Goal: Navigation & Orientation: Find specific page/section

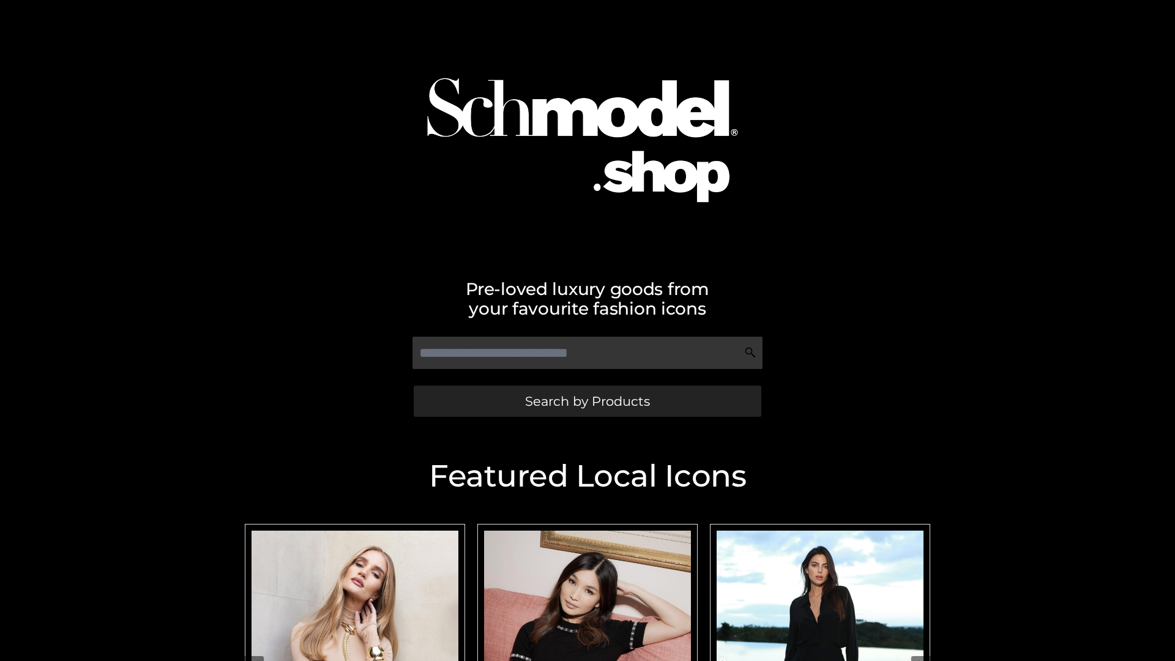
click at [587, 401] on span "Search by Products" at bounding box center [587, 401] width 125 height 13
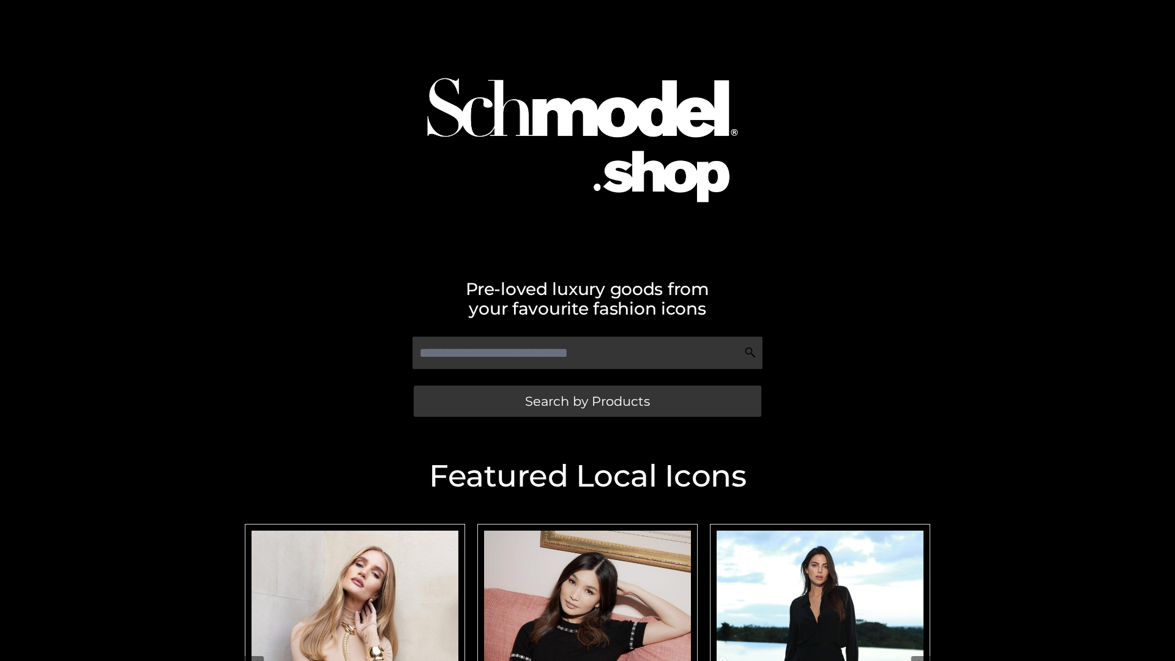
click at [587, 401] on span "Search by Products" at bounding box center [587, 401] width 125 height 13
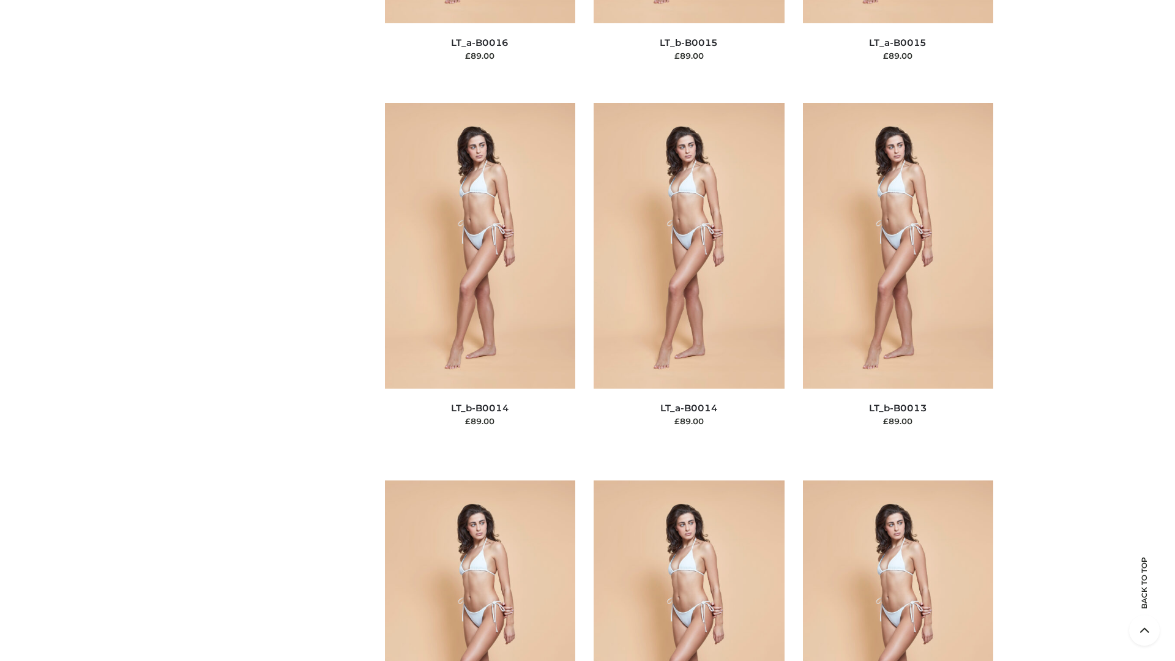
scroll to position [4351, 0]
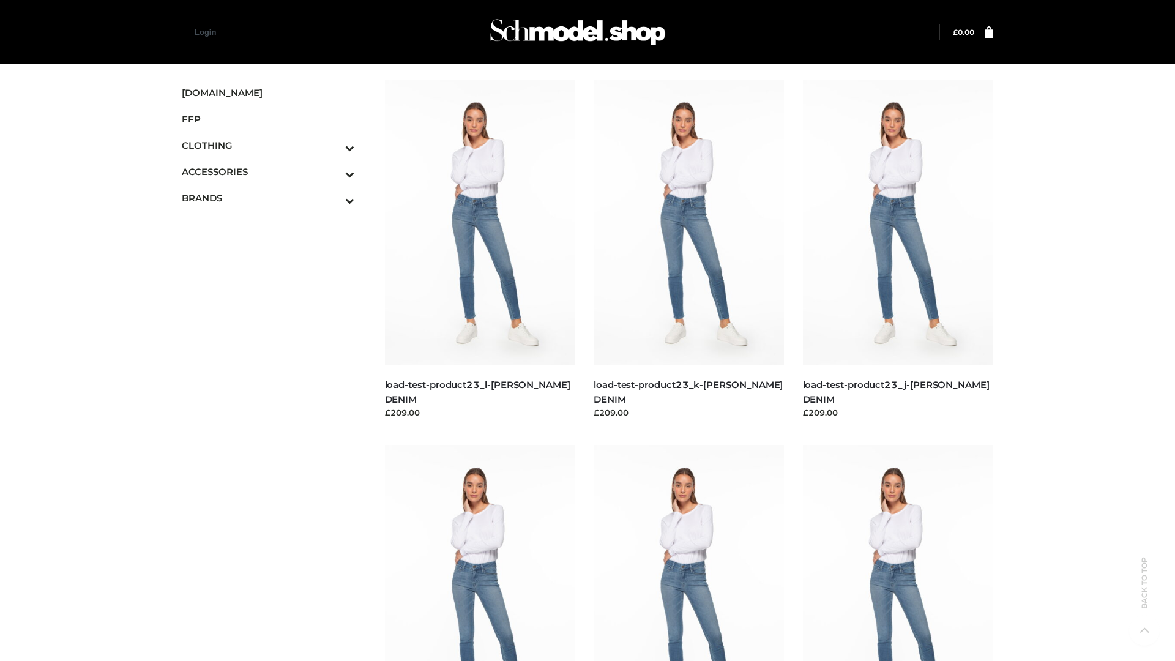
scroll to position [1073, 0]
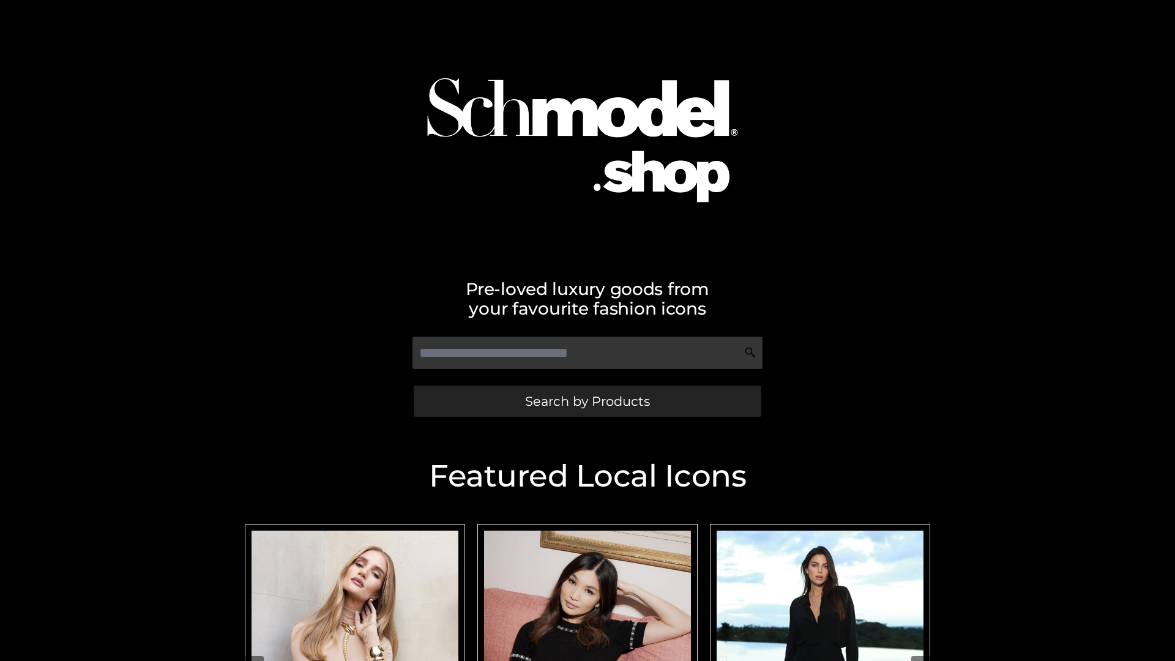
click at [587, 401] on span "Search by Products" at bounding box center [587, 401] width 125 height 13
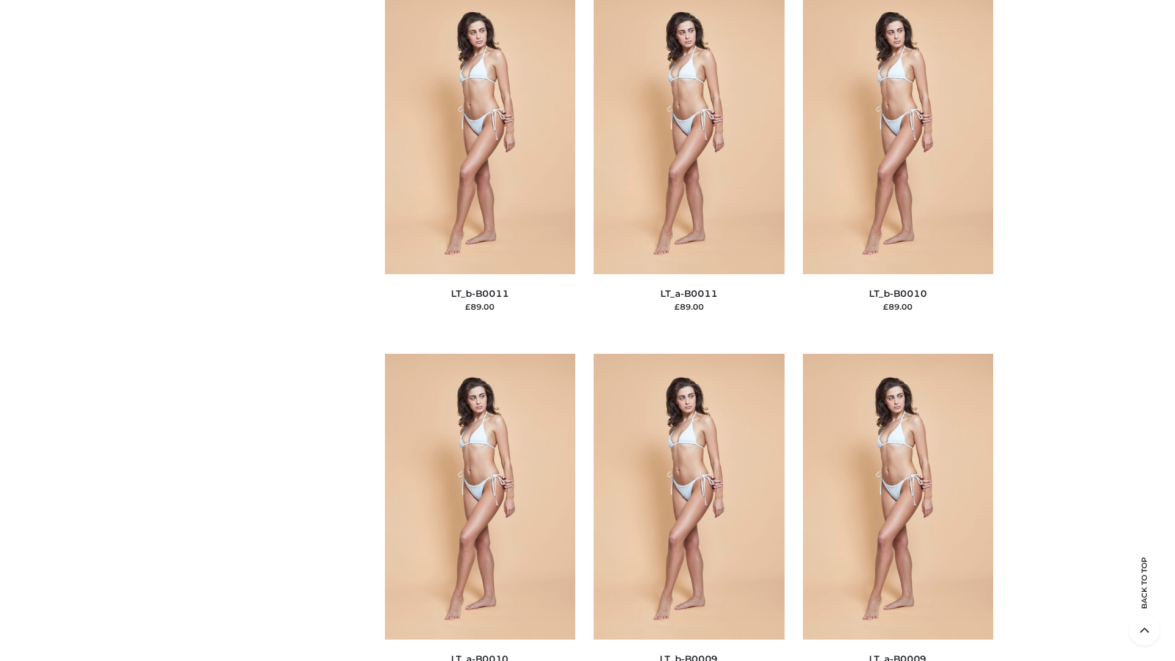
scroll to position [5494, 0]
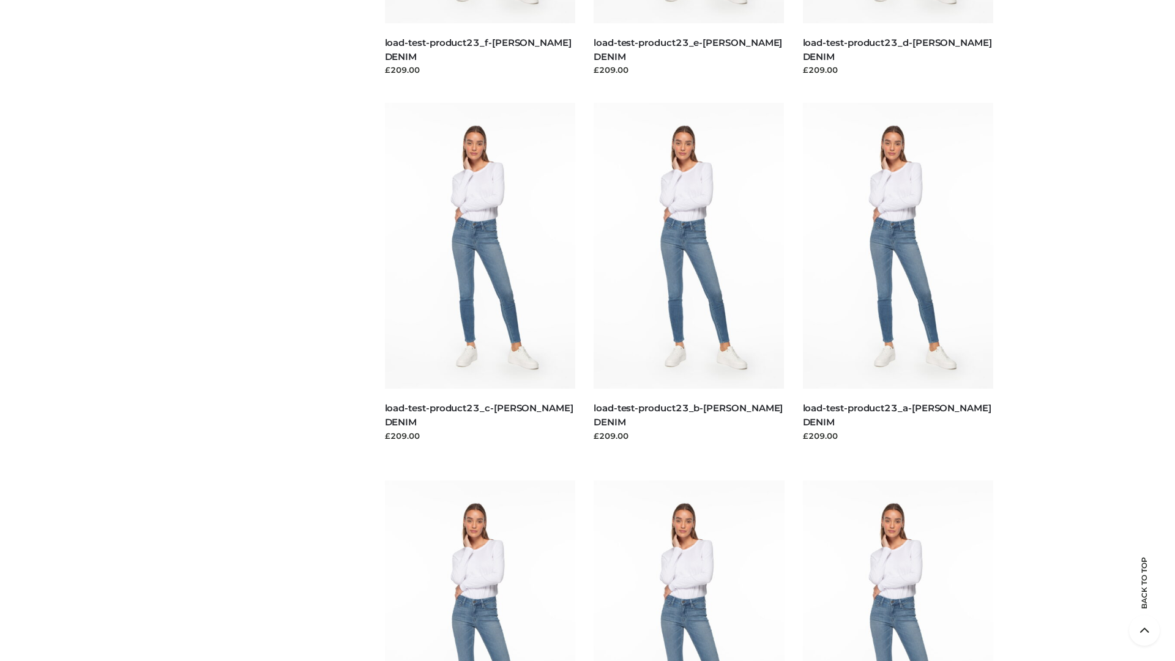
scroll to position [1073, 0]
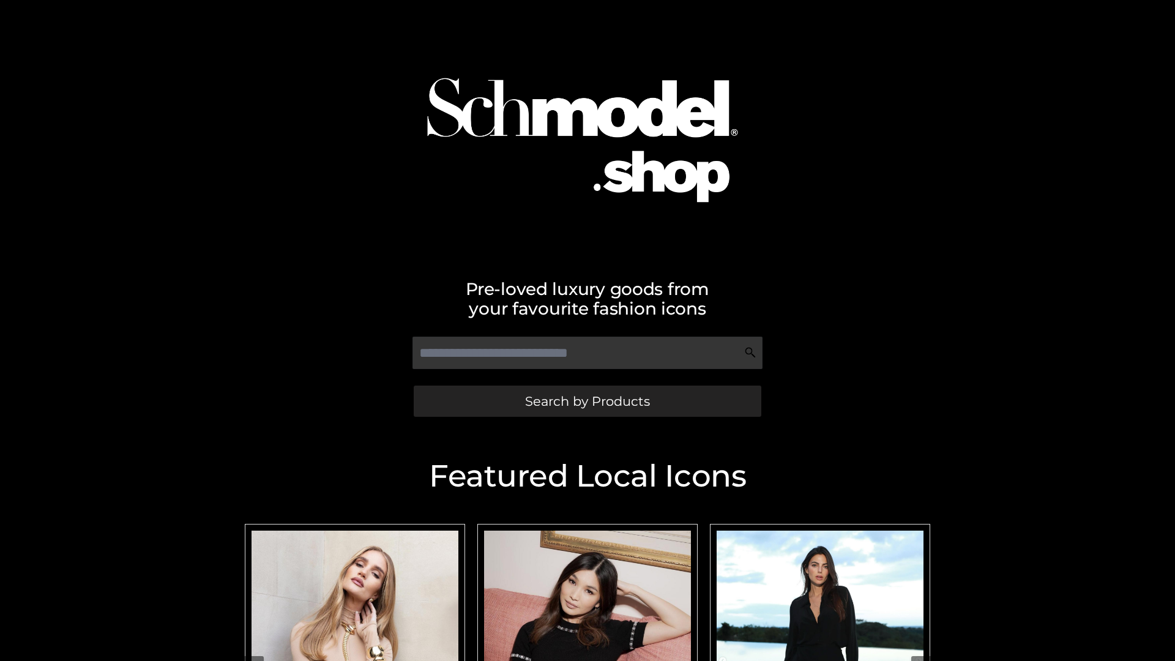
click at [587, 401] on span "Search by Products" at bounding box center [587, 401] width 125 height 13
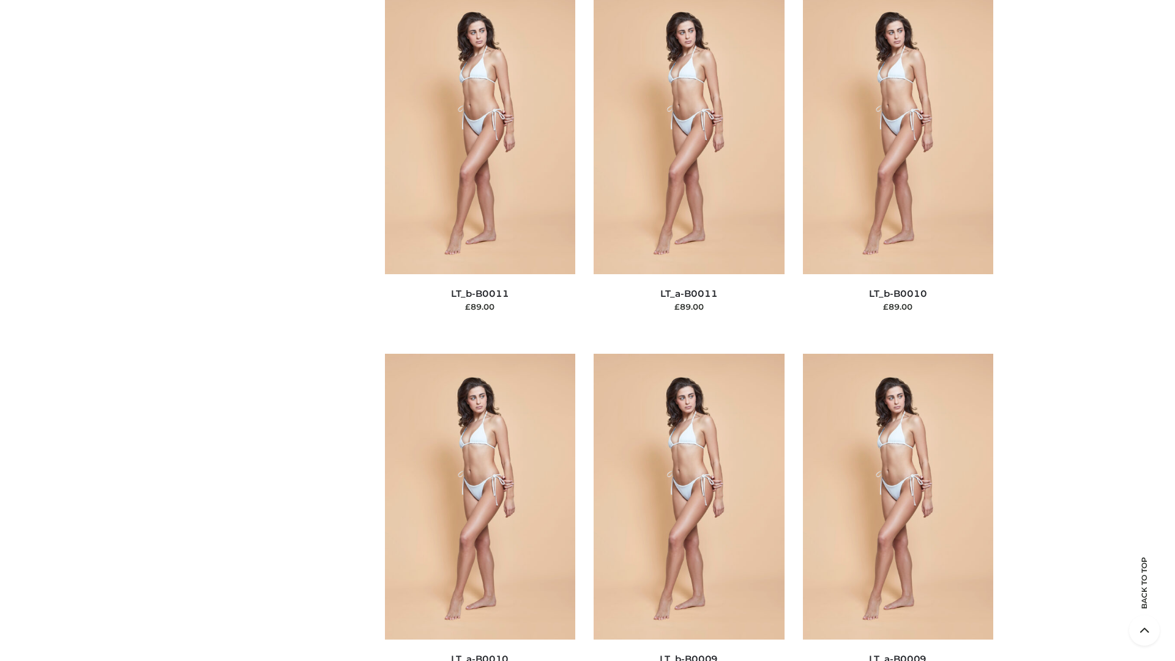
scroll to position [5494, 0]
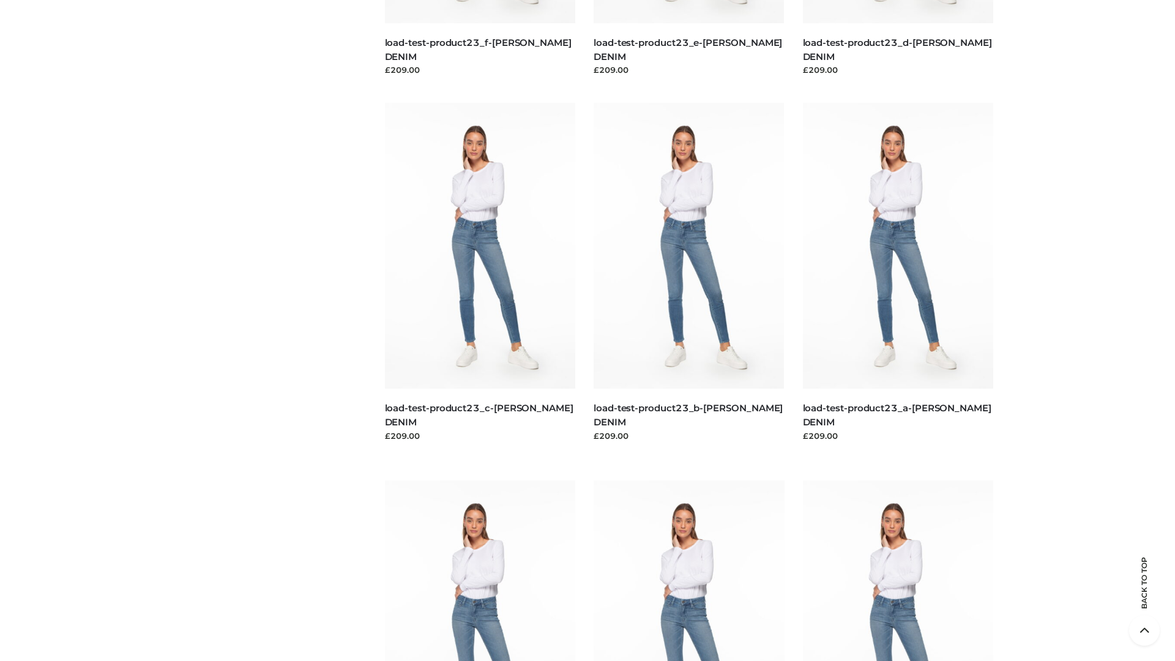
scroll to position [1073, 0]
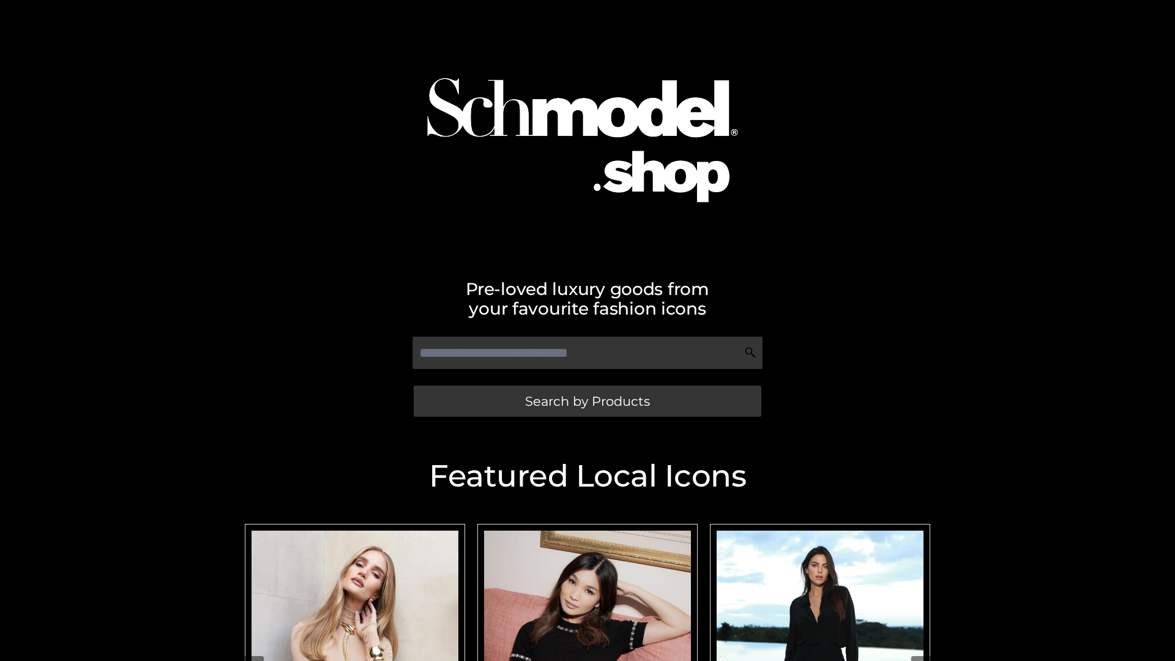
click at [587, 401] on span "Search by Products" at bounding box center [587, 401] width 125 height 13
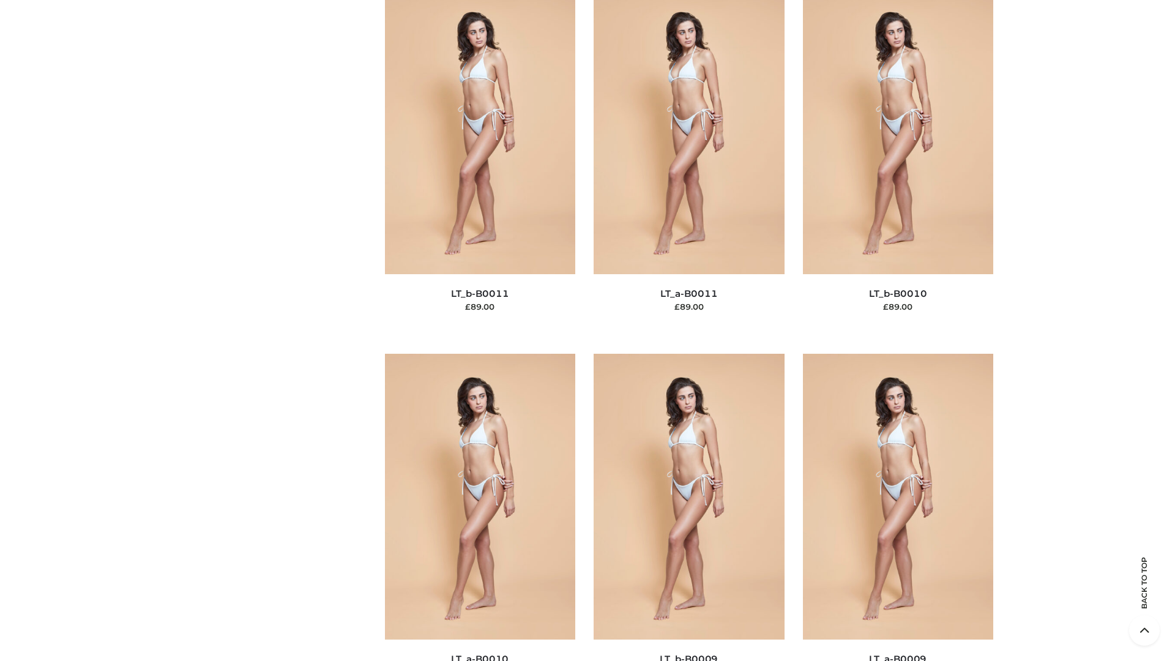
scroll to position [5494, 0]
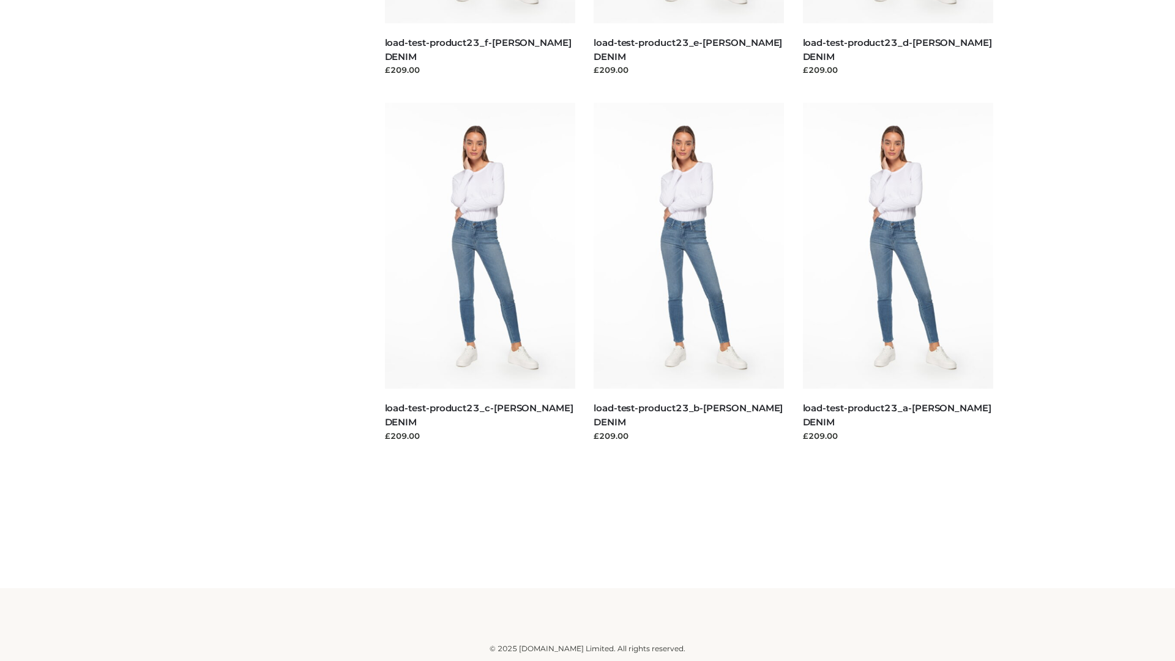
scroll to position [1073, 0]
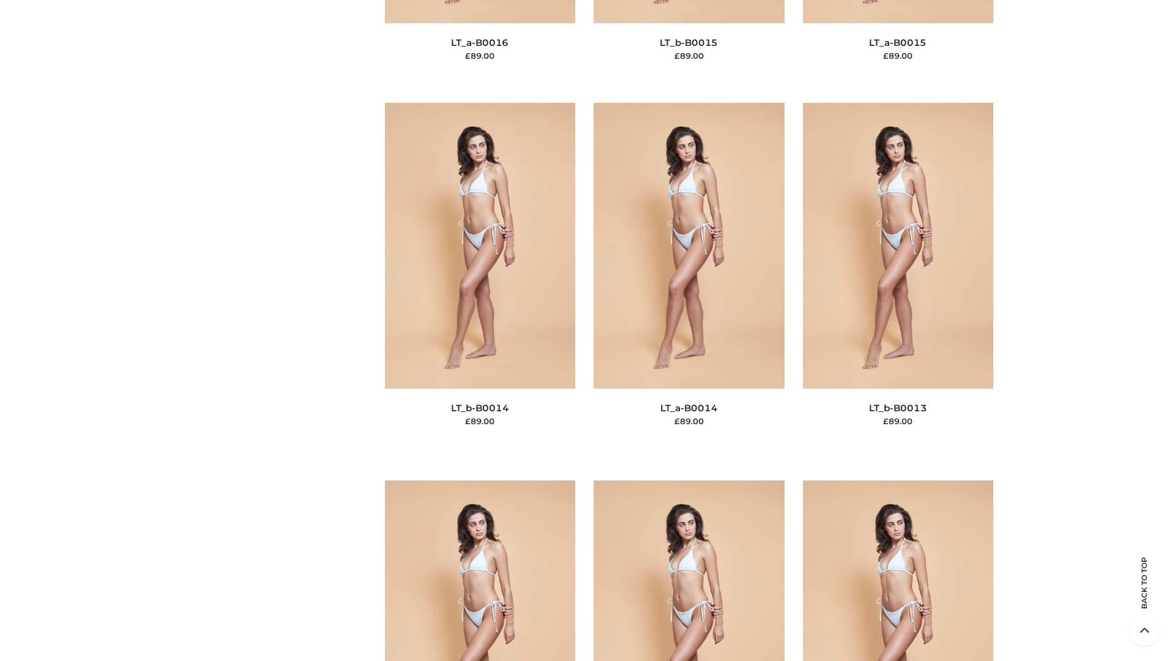
scroll to position [4351, 0]
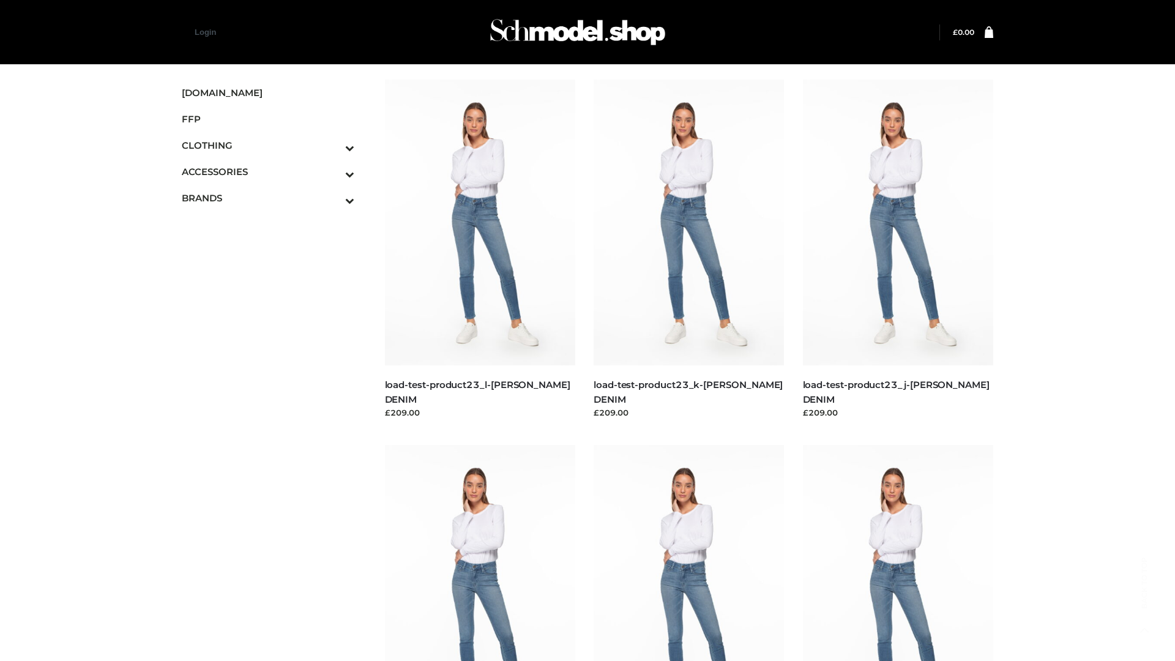
scroll to position [1073, 0]
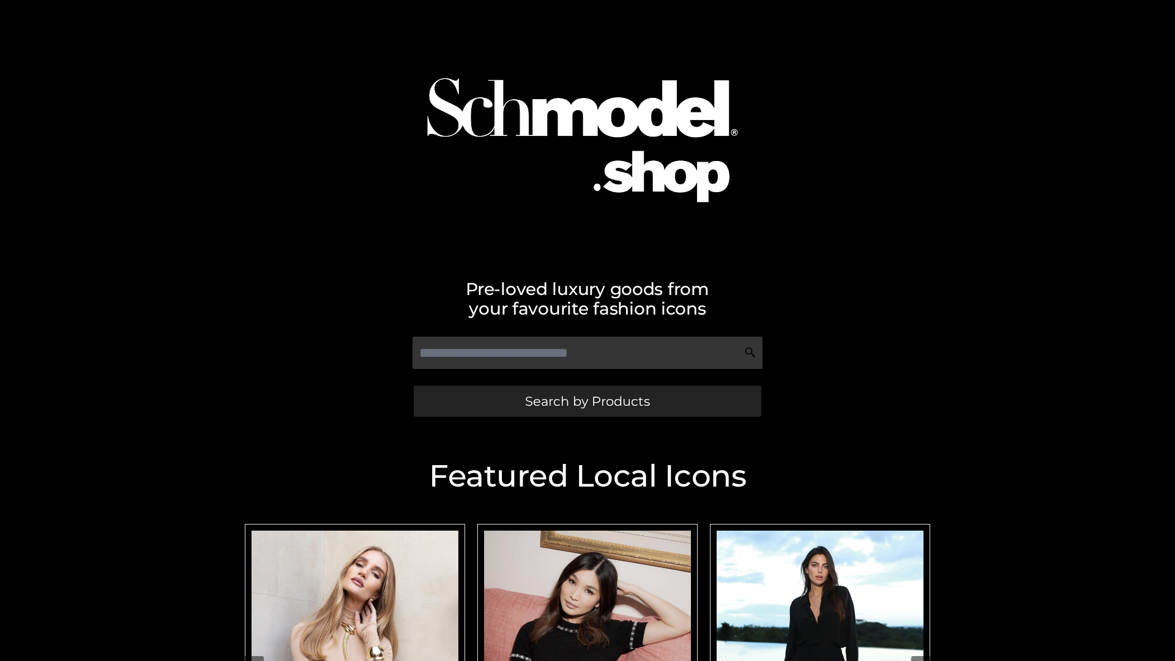
click at [587, 401] on span "Search by Products" at bounding box center [587, 401] width 125 height 13
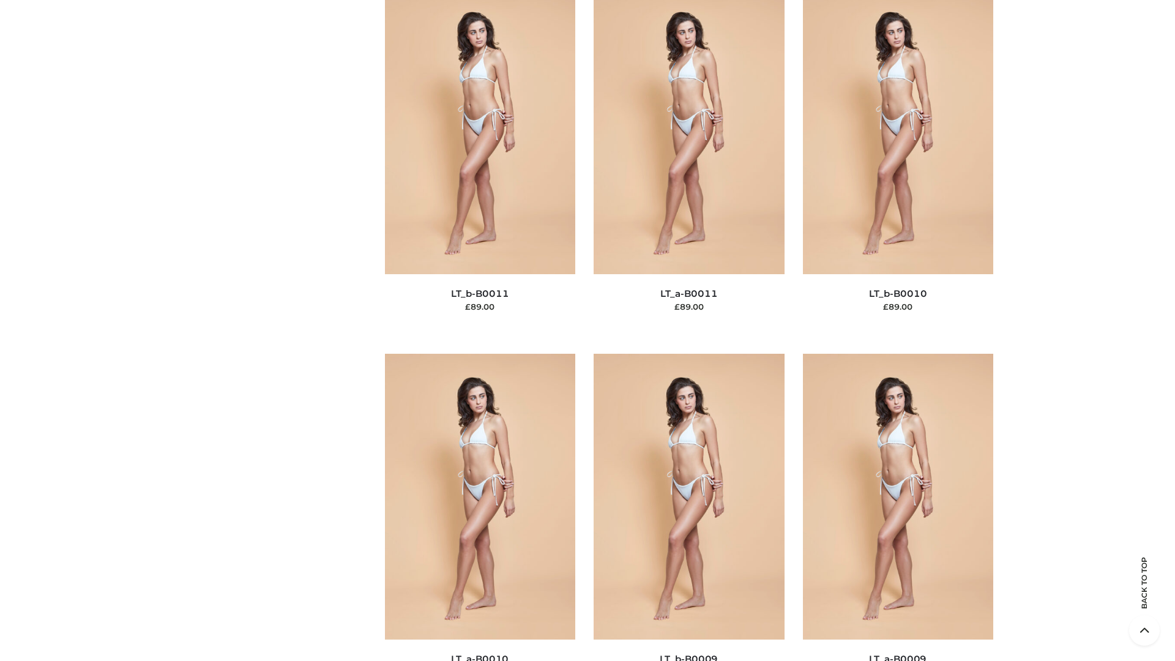
scroll to position [5494, 0]
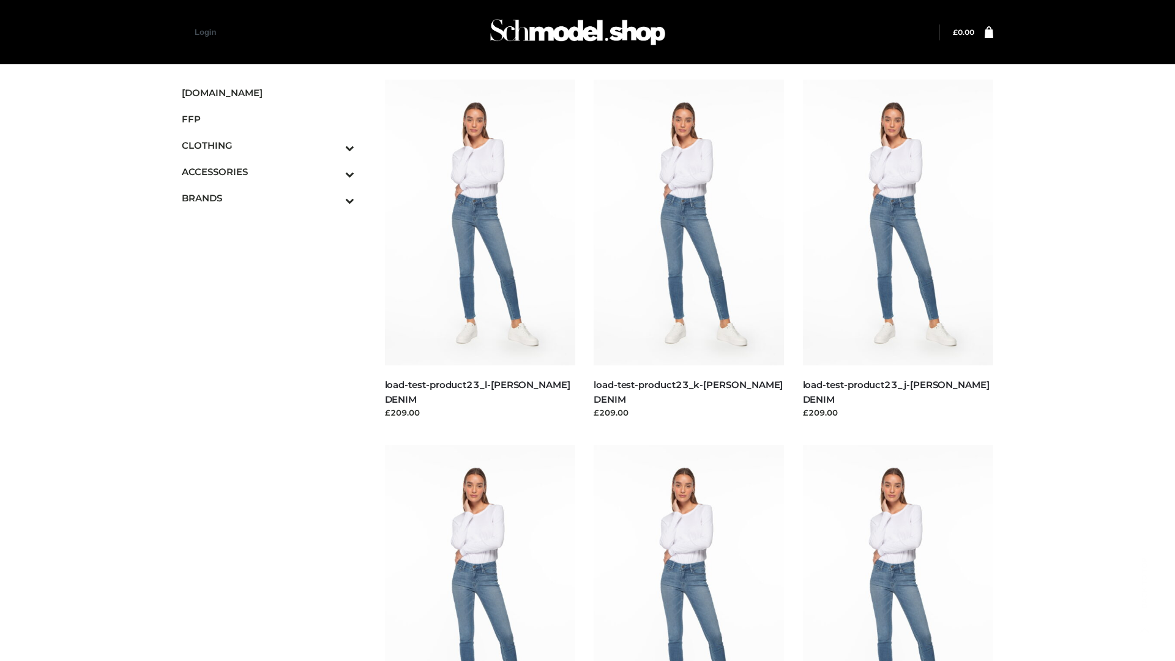
scroll to position [1073, 0]
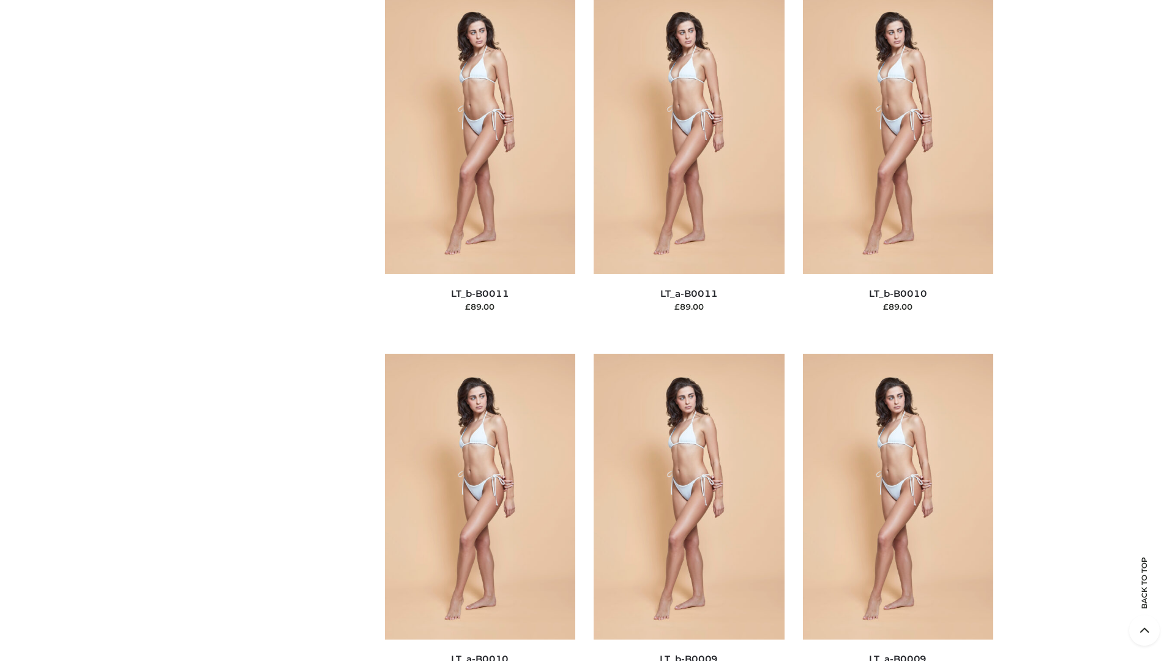
scroll to position [5494, 0]
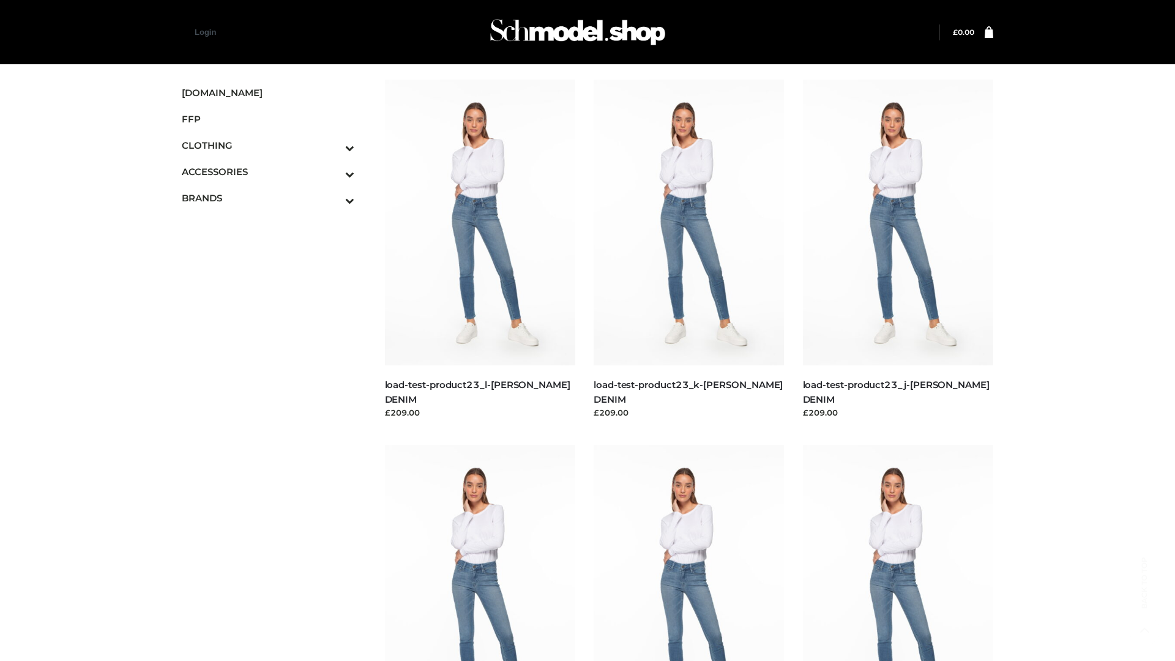
scroll to position [1073, 0]
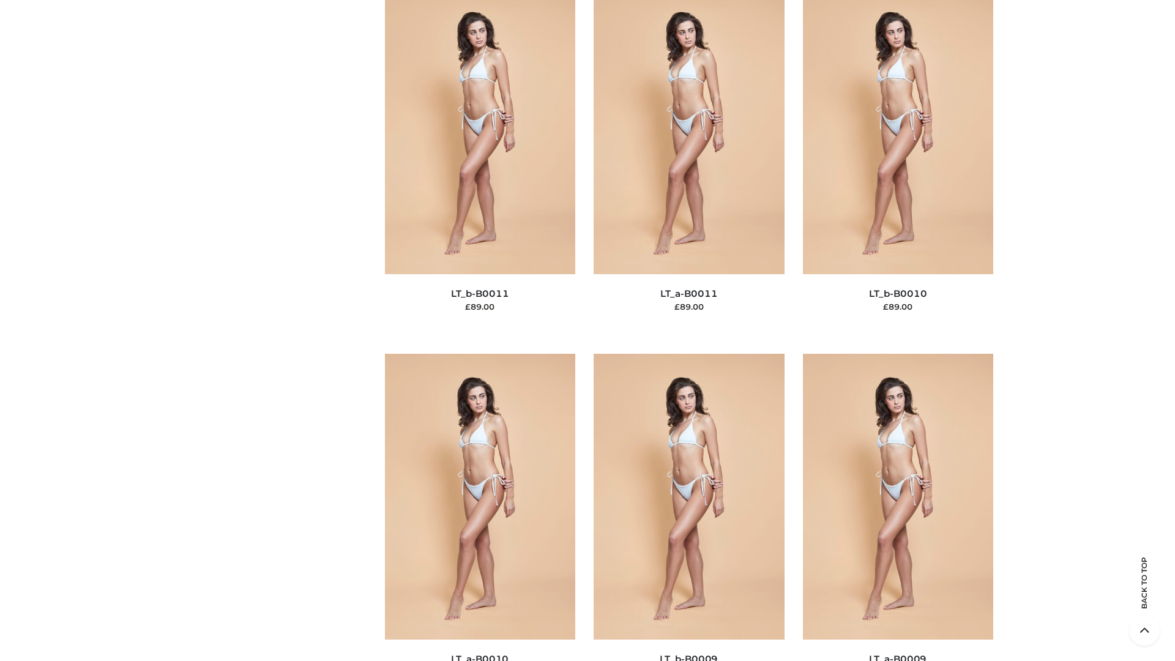
scroll to position [5494, 0]
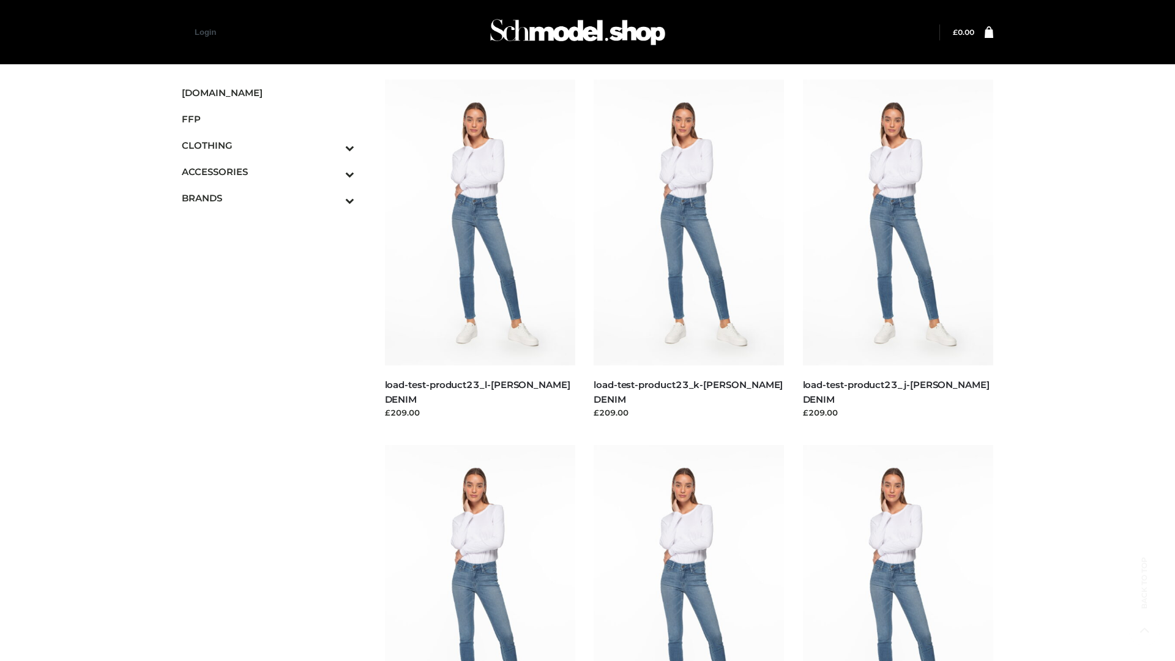
scroll to position [1073, 0]
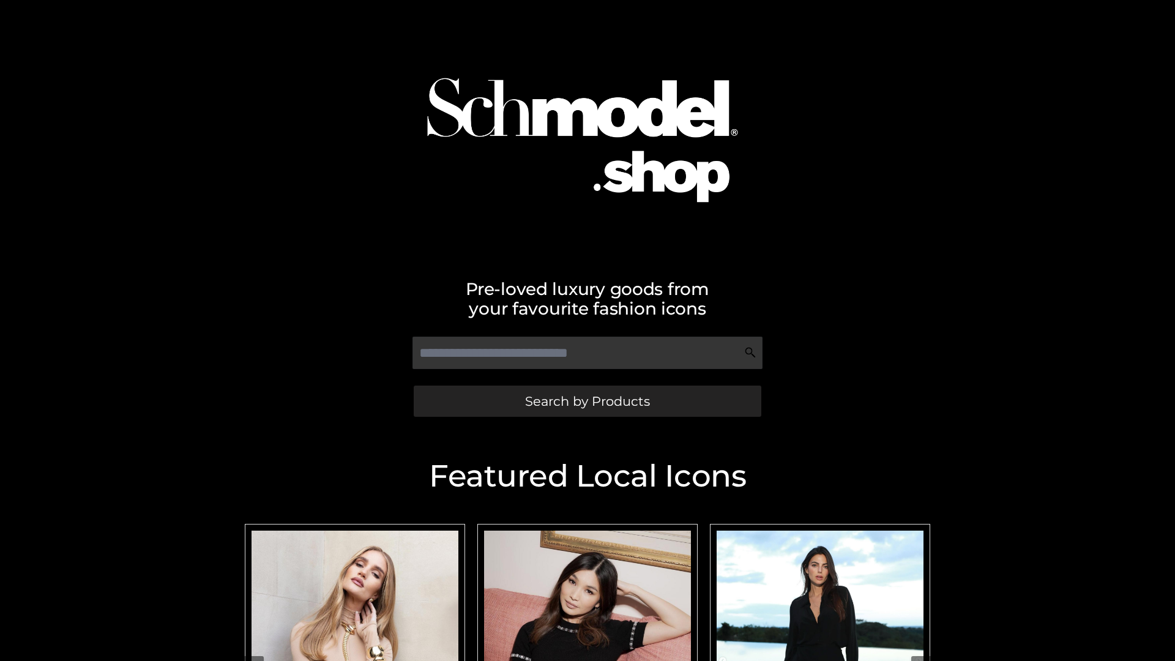
click at [587, 401] on span "Search by Products" at bounding box center [587, 401] width 125 height 13
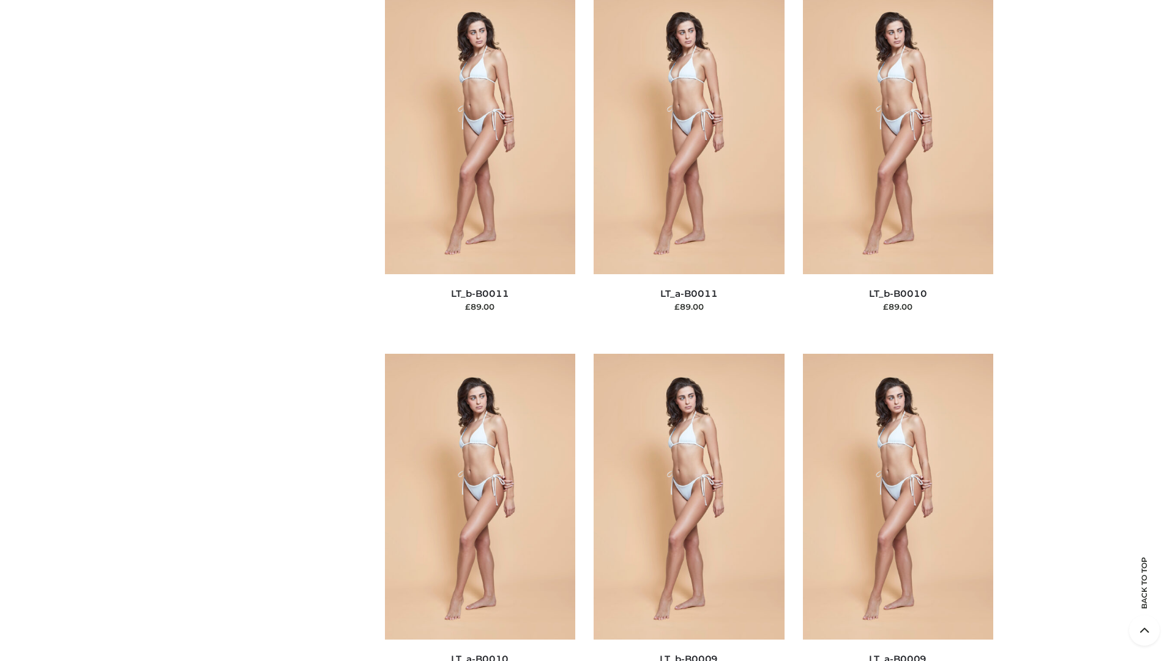
scroll to position [5494, 0]
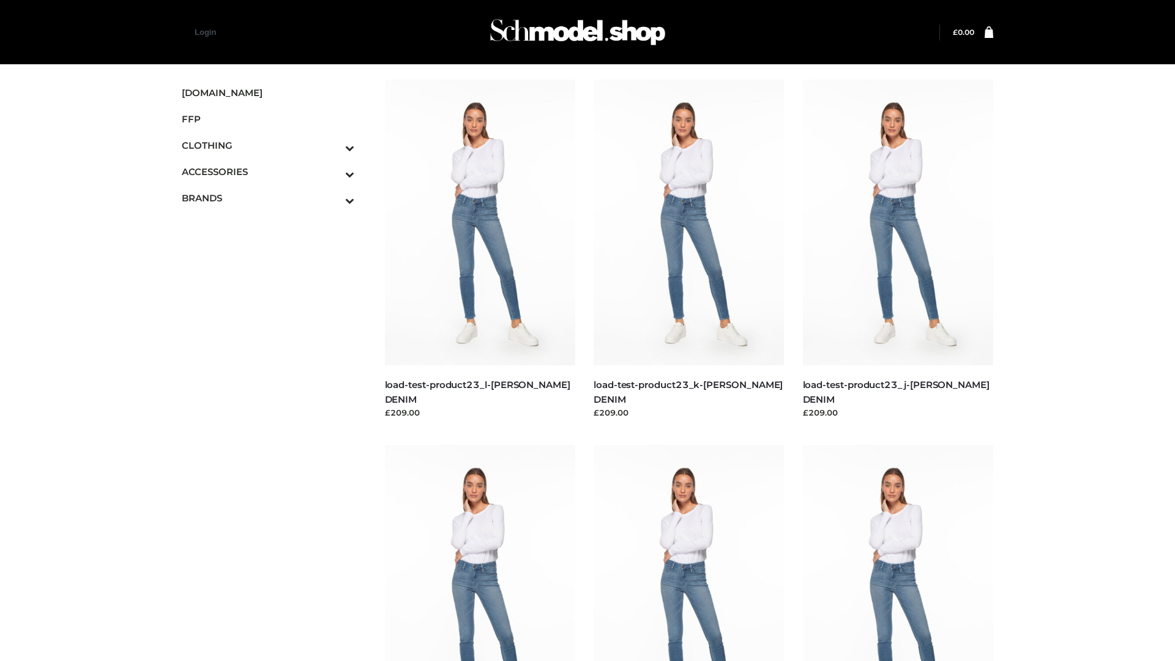
scroll to position [1073, 0]
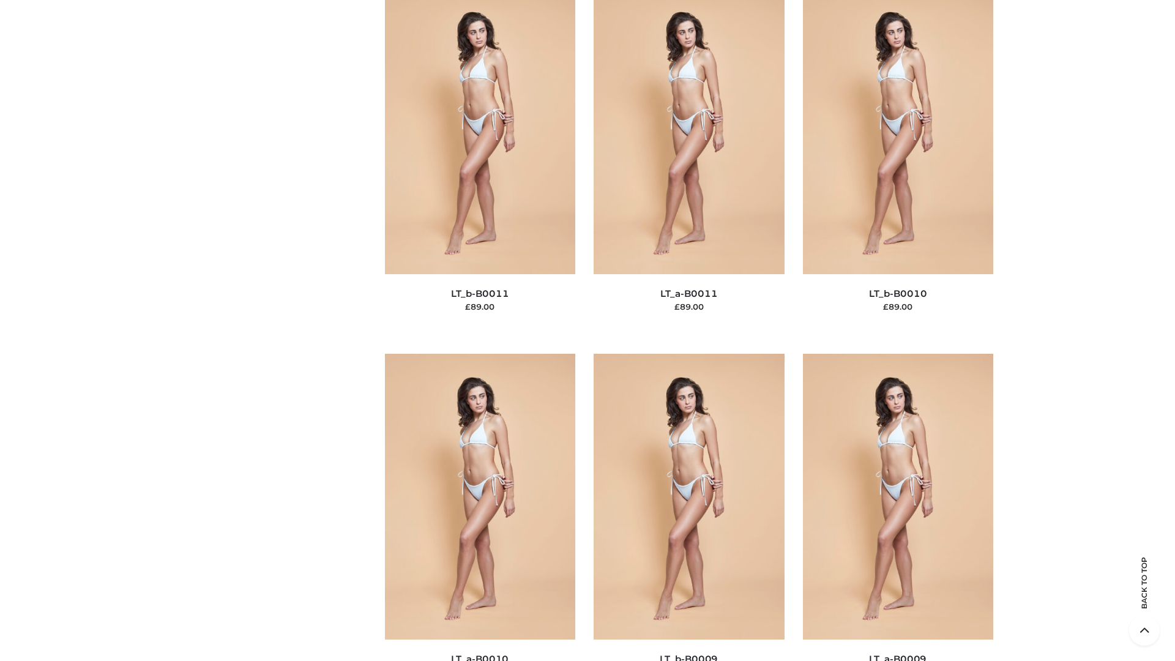
scroll to position [5494, 0]
